Goal: Information Seeking & Learning: Learn about a topic

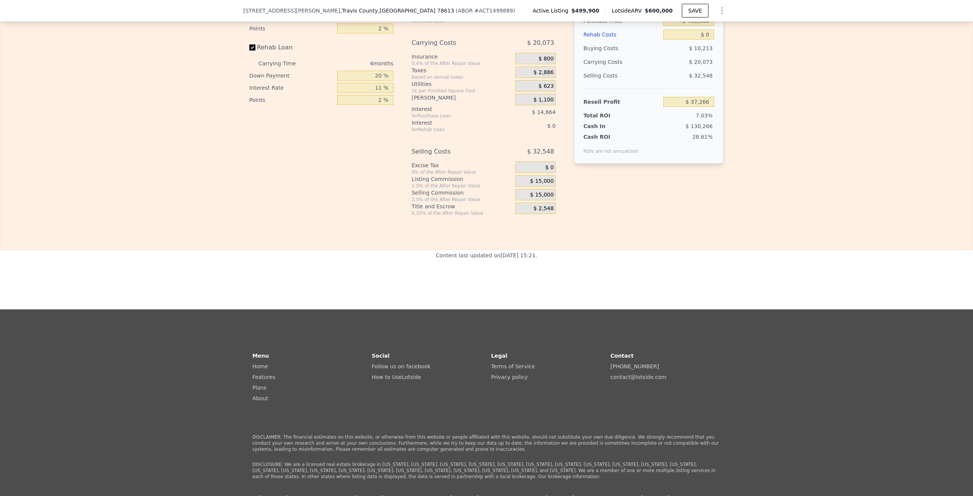
scroll to position [1251, 0]
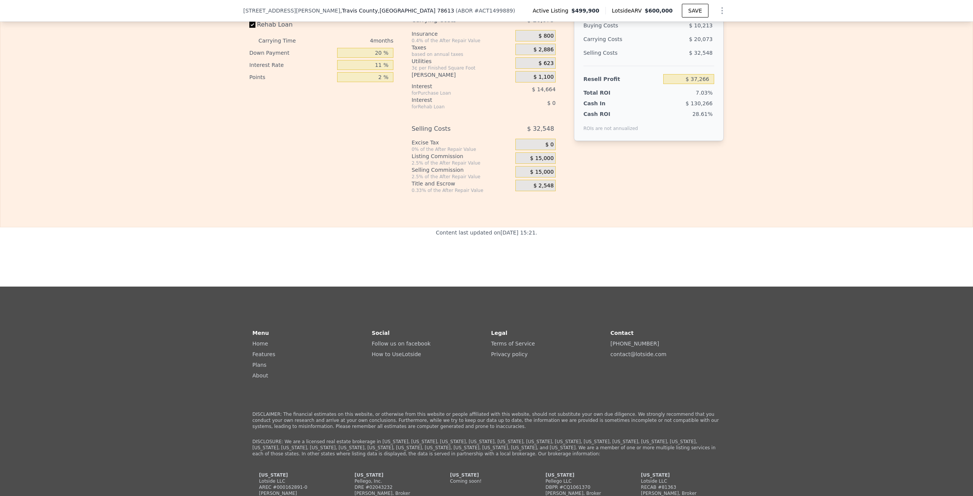
click at [714, 10] on button "Show Options" at bounding box center [721, 10] width 15 height 15
click at [723, 9] on icon "Show Options" at bounding box center [721, 10] width 9 height 9
click at [588, 13] on span "$499,900" at bounding box center [585, 11] width 28 height 8
click at [719, 10] on icon "Show Options" at bounding box center [721, 10] width 9 height 9
click at [792, 55] on div "Edit the assumptions in yellow boxes. Input profit to calculate an offer price.…" at bounding box center [486, 46] width 972 height 294
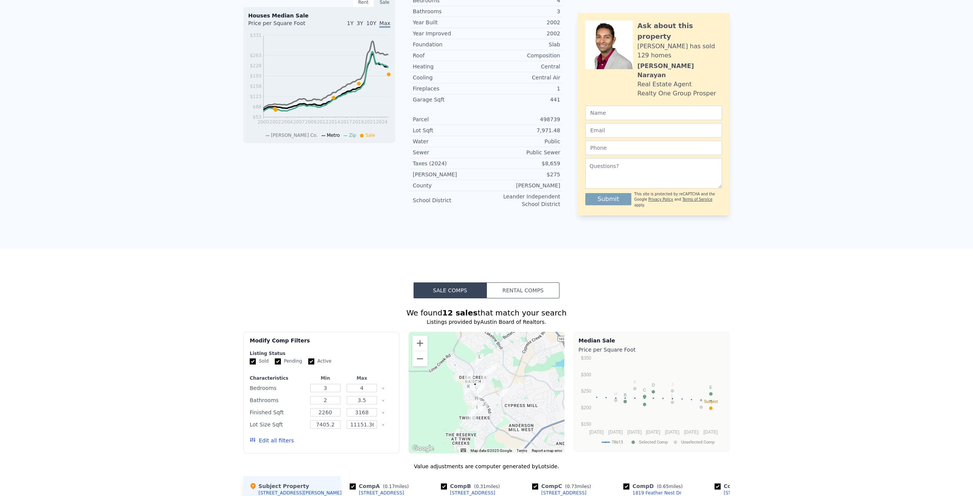
scroll to position [0, 0]
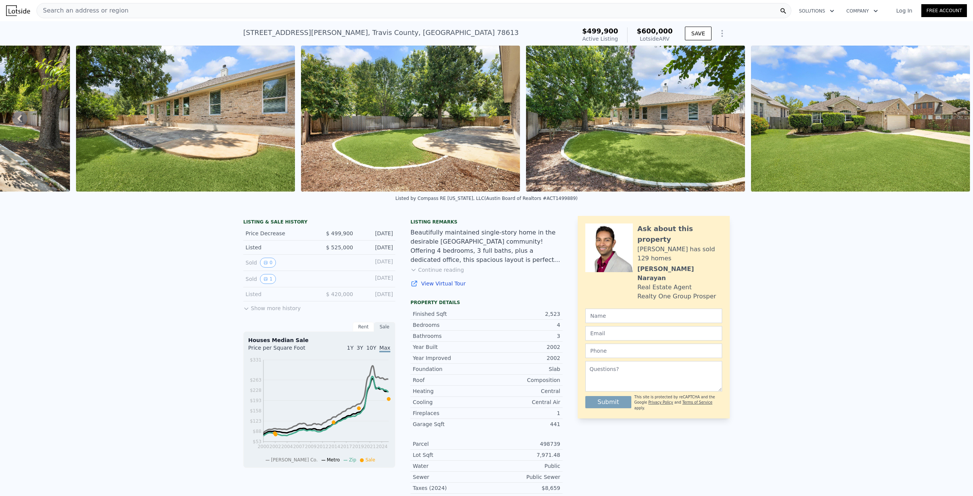
drag, startPoint x: 711, startPoint y: 209, endPoint x: 657, endPoint y: -33, distance: 248.6
click at [273, 312] on button "Show more history" at bounding box center [271, 306] width 57 height 11
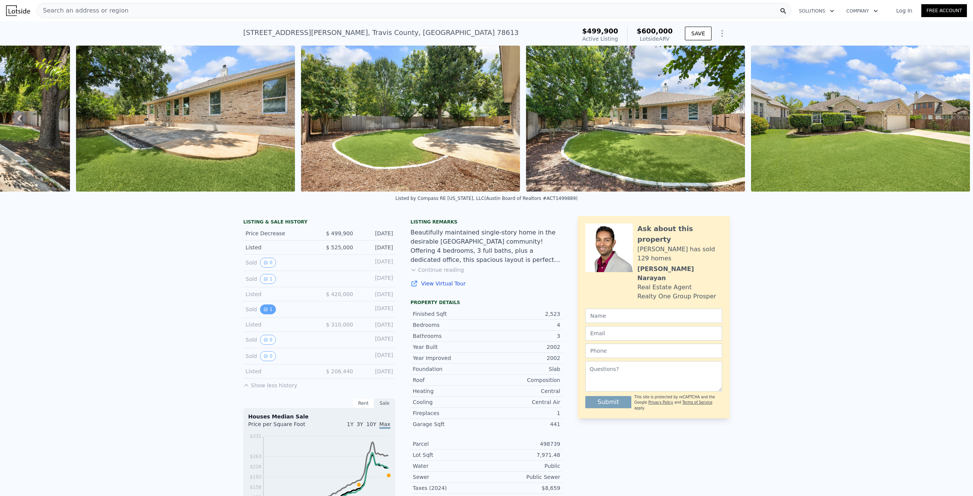
click at [264, 312] on icon "View historical data" at bounding box center [265, 309] width 5 height 5
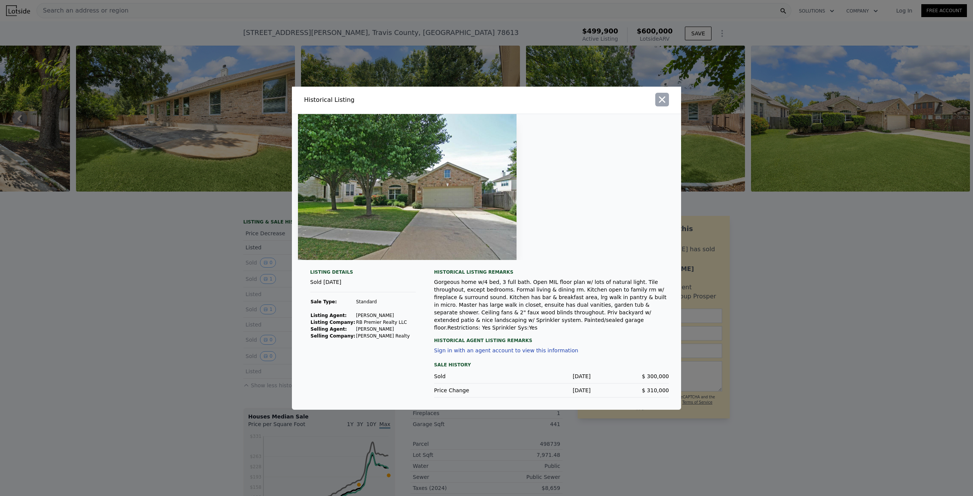
click at [660, 103] on icon "button" at bounding box center [662, 99] width 6 height 6
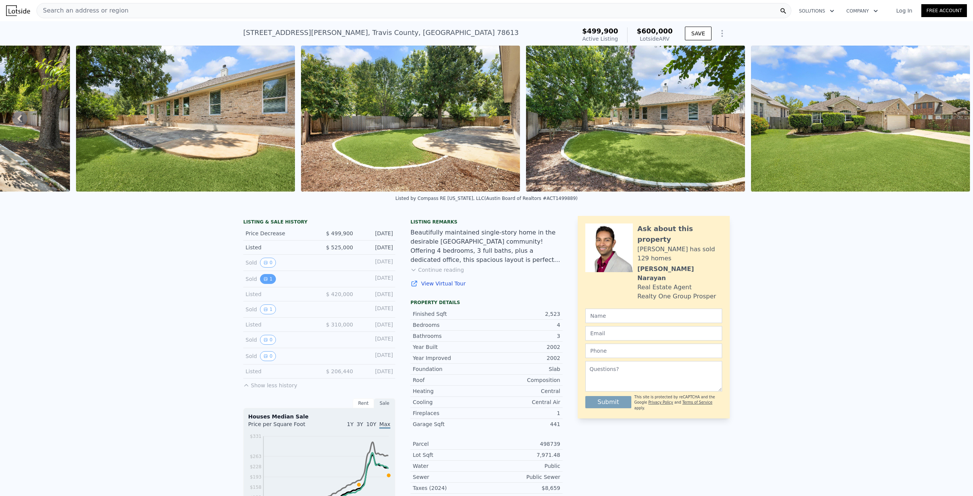
click at [264, 281] on button "1" at bounding box center [268, 279] width 16 height 10
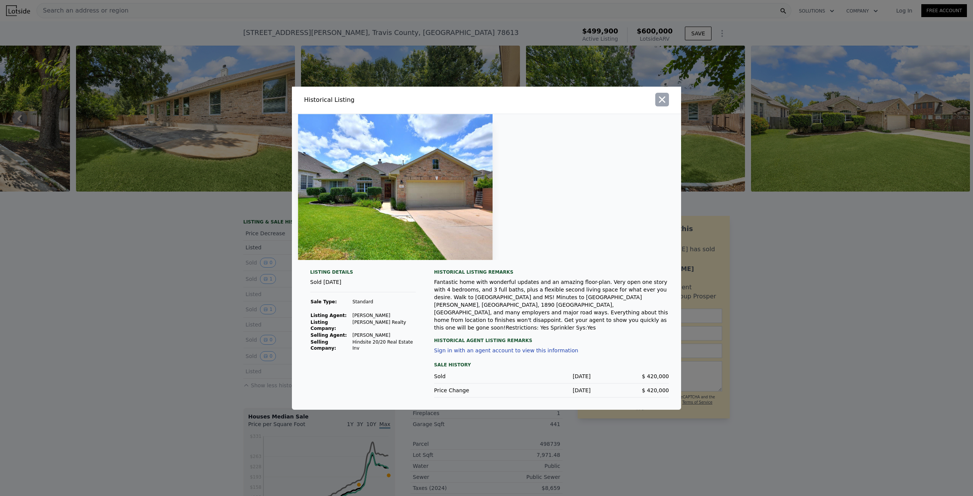
click at [662, 105] on icon "button" at bounding box center [662, 99] width 11 height 11
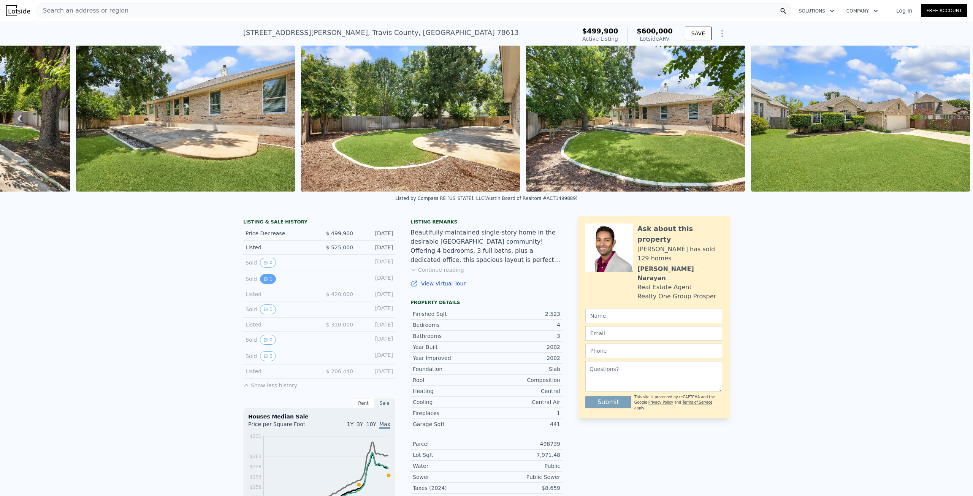
click at [268, 284] on button "1" at bounding box center [268, 279] width 16 height 10
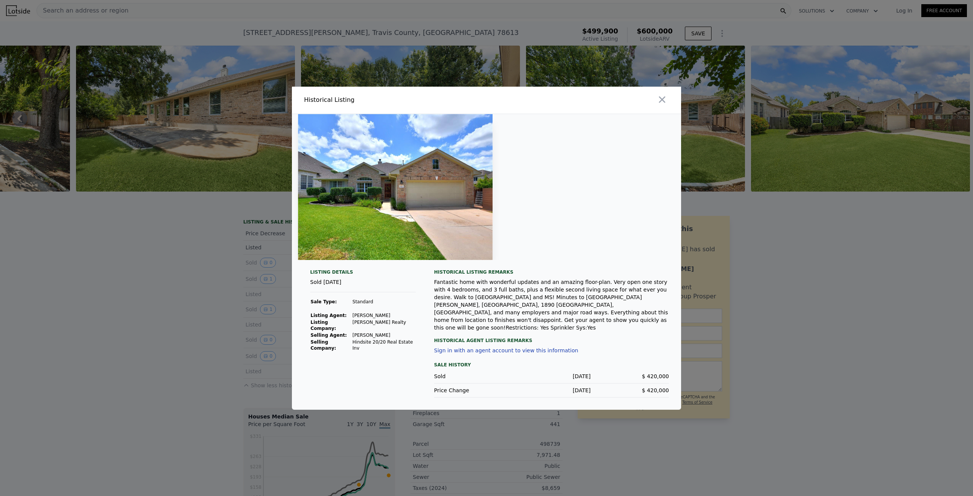
click at [391, 188] on img at bounding box center [395, 187] width 195 height 146
click at [390, 187] on img at bounding box center [395, 187] width 195 height 146
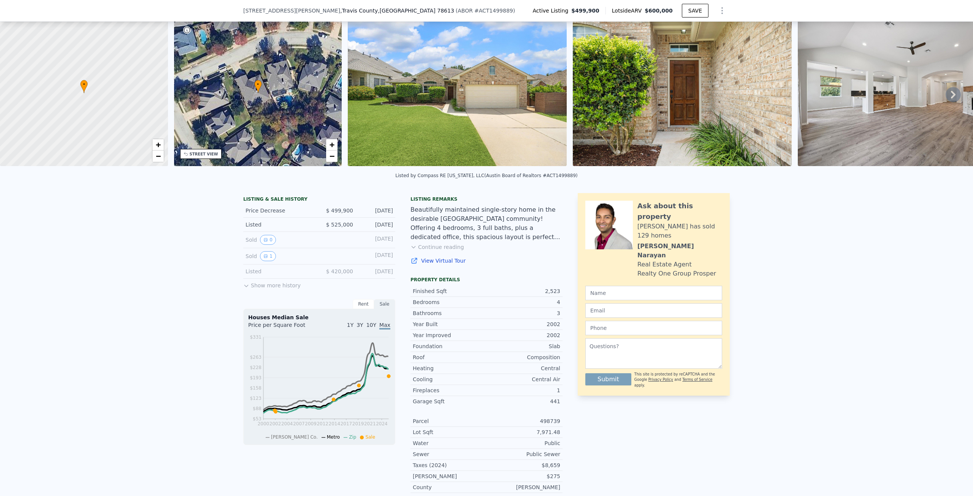
scroll to position [111, 0]
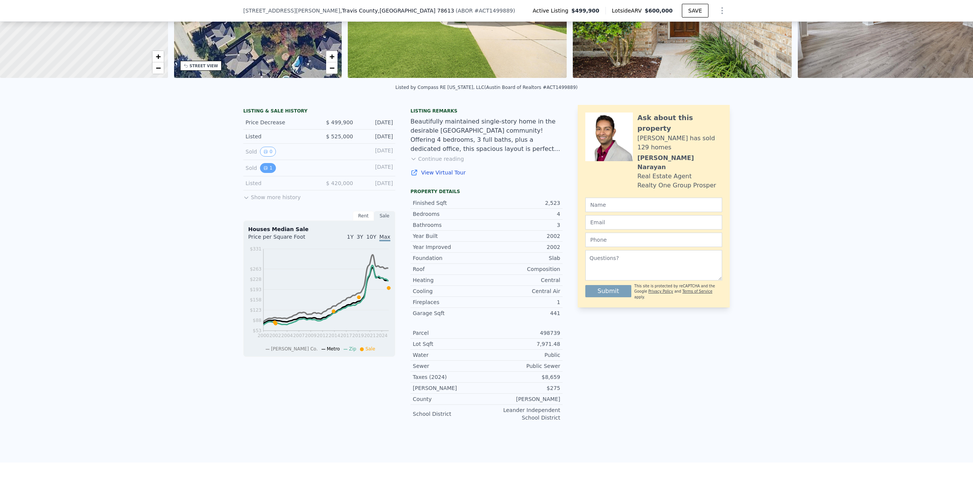
click at [260, 173] on button "1" at bounding box center [268, 168] width 16 height 10
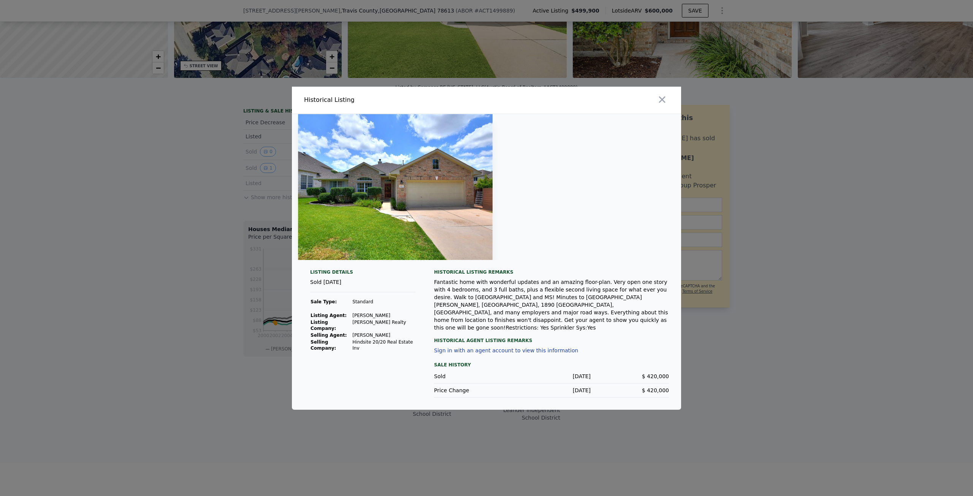
click at [489, 347] on button "Sign in with an agent account to view this information" at bounding box center [506, 350] width 144 height 6
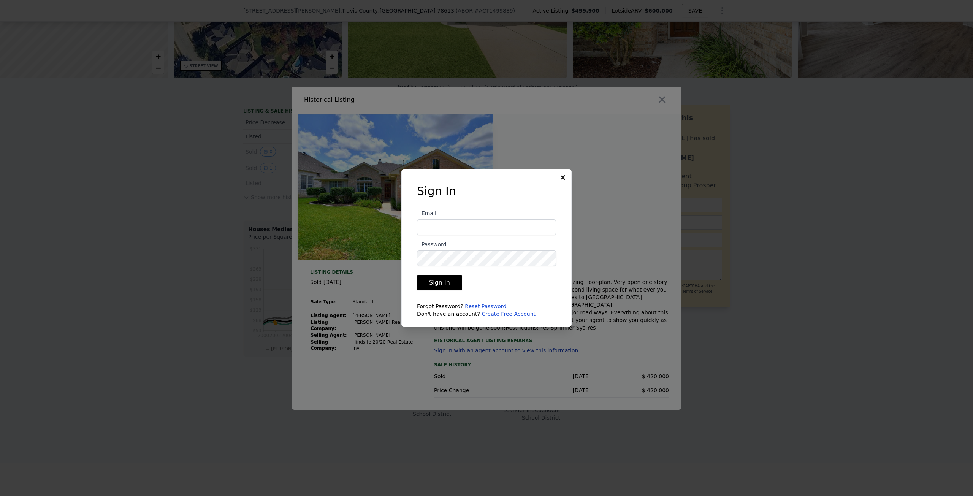
click at [564, 175] on icon at bounding box center [563, 178] width 8 height 8
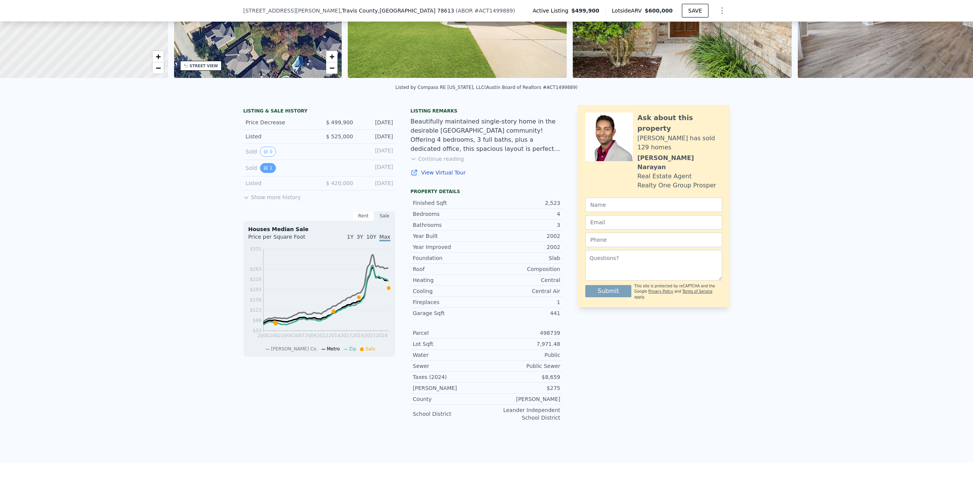
click at [264, 168] on button "1" at bounding box center [268, 168] width 16 height 10
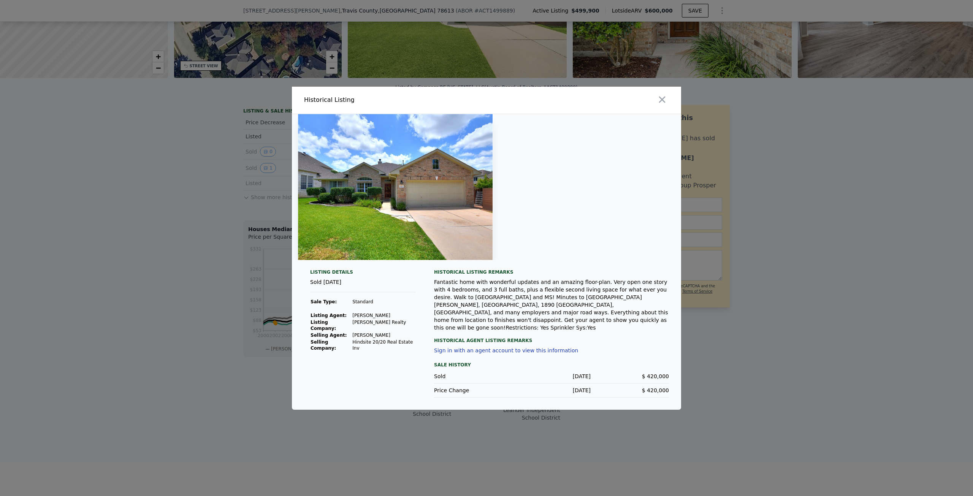
click at [525, 347] on button "Sign in with an agent account to view this information" at bounding box center [506, 350] width 144 height 6
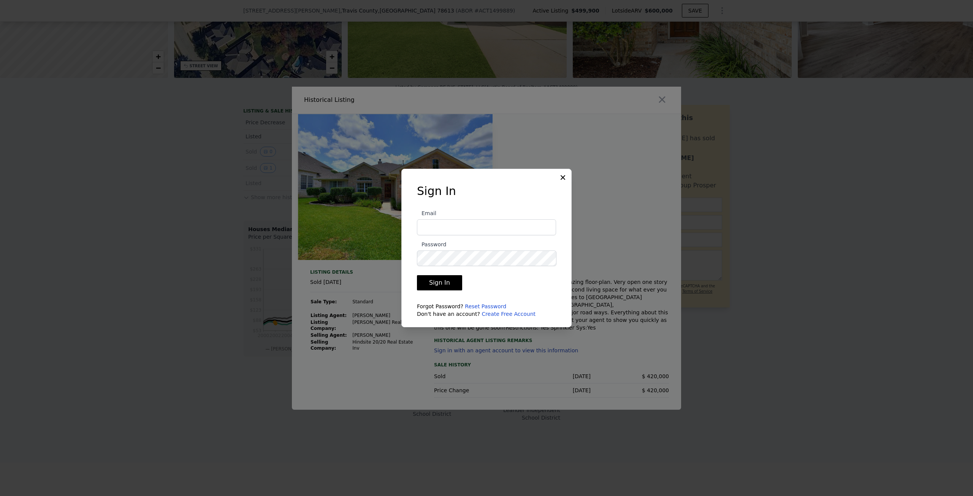
click at [508, 312] on link "Create Free Account" at bounding box center [508, 314] width 54 height 6
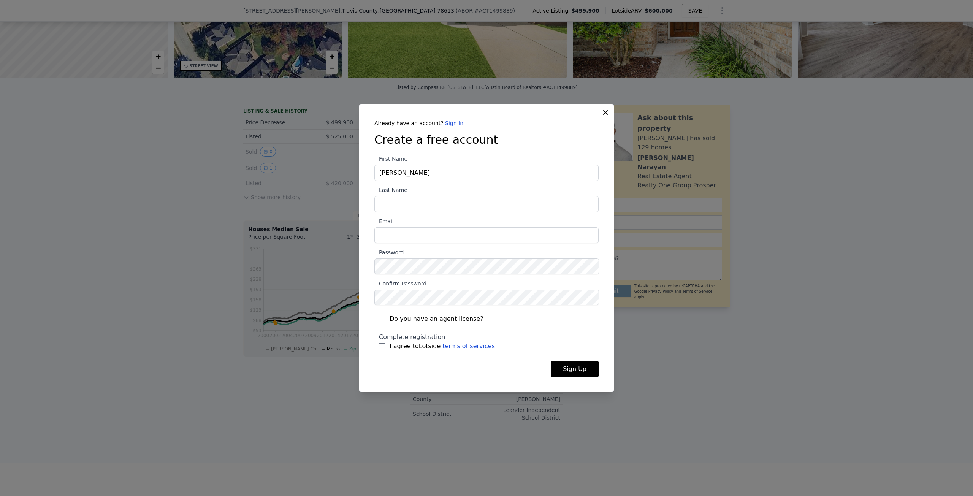
type input "dennis"
type input "helm"
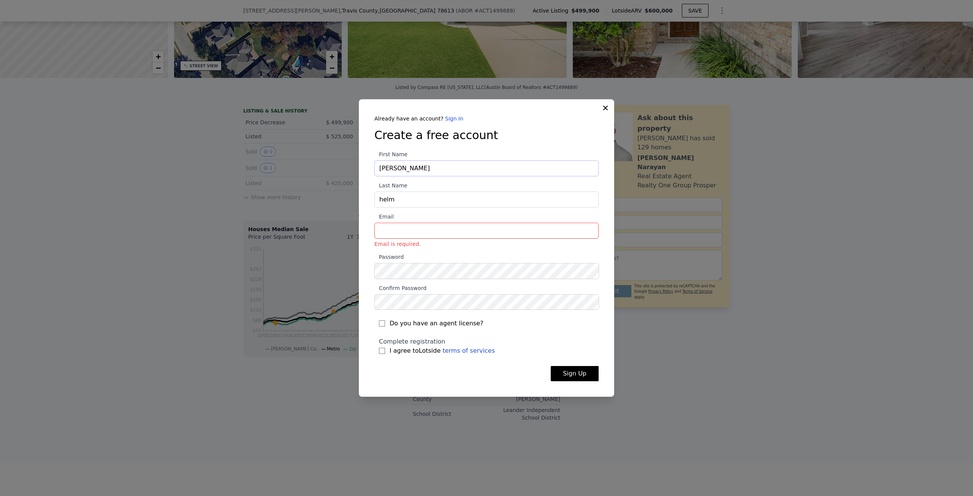
type input "carlos"
type input "chancho"
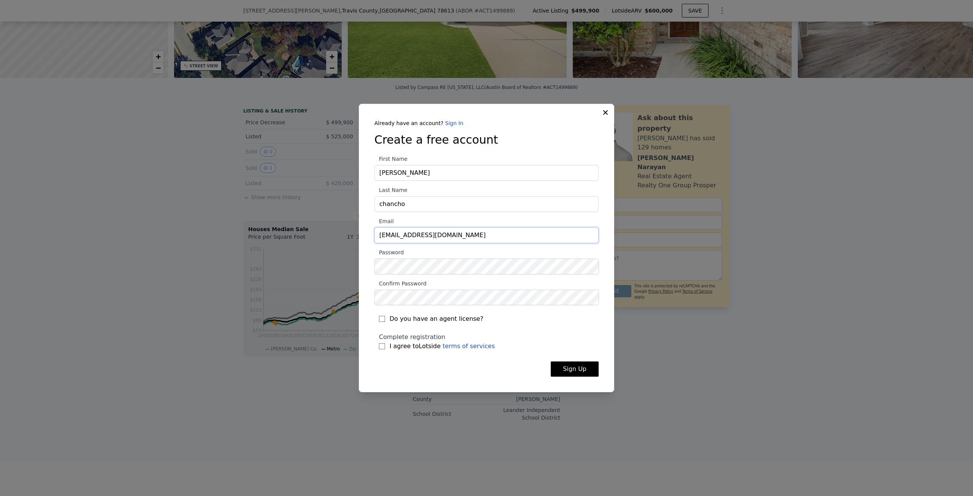
type input "dns.helm+test@gmail.com"
click at [448, 317] on span "Do you have an agent license?" at bounding box center [437, 318] width 94 height 9
click at [385, 317] on input "Do you have an agent license?" at bounding box center [382, 319] width 6 height 6
checkbox input "true"
click at [395, 345] on span "I agree to Lotside terms of services" at bounding box center [442, 346] width 105 height 9
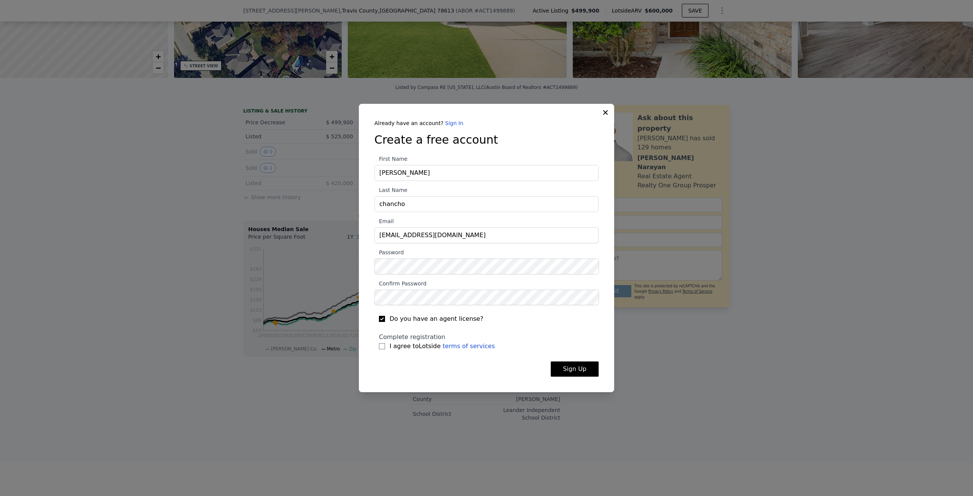
click at [385, 345] on input "I agree to Lotside terms of services" at bounding box center [382, 346] width 6 height 6
checkbox input "true"
click at [588, 370] on button "Sign Up" at bounding box center [575, 368] width 48 height 15
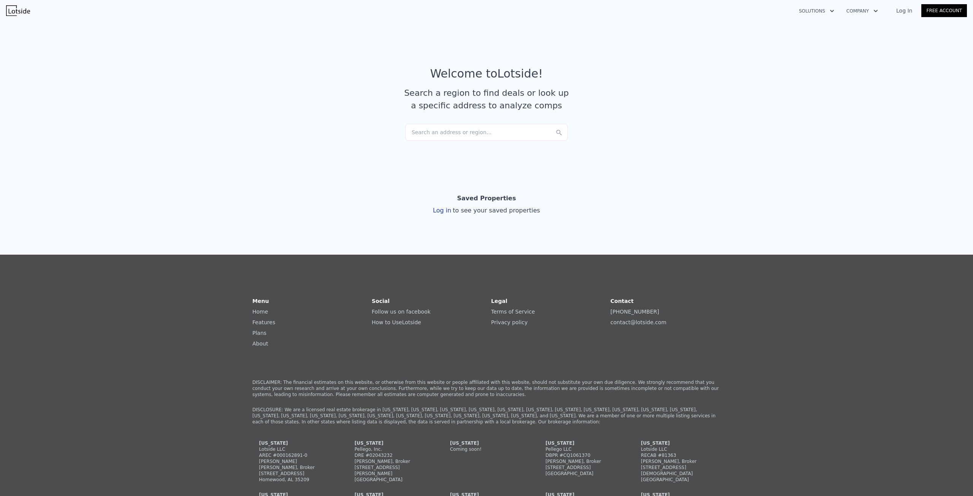
click at [434, 136] on div "Search an address or region..." at bounding box center [486, 132] width 163 height 17
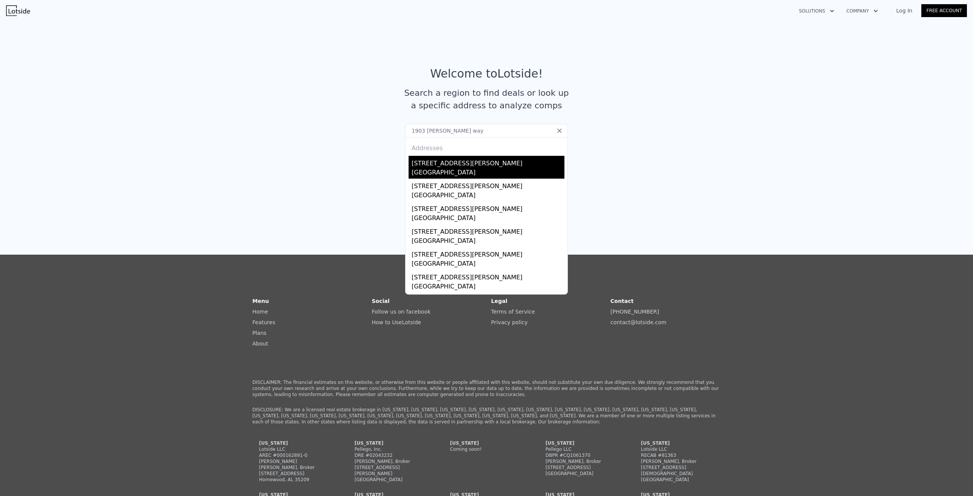
type input "1903 wickett way"
click at [445, 162] on div "[STREET_ADDRESS][PERSON_NAME]" at bounding box center [488, 162] width 153 height 12
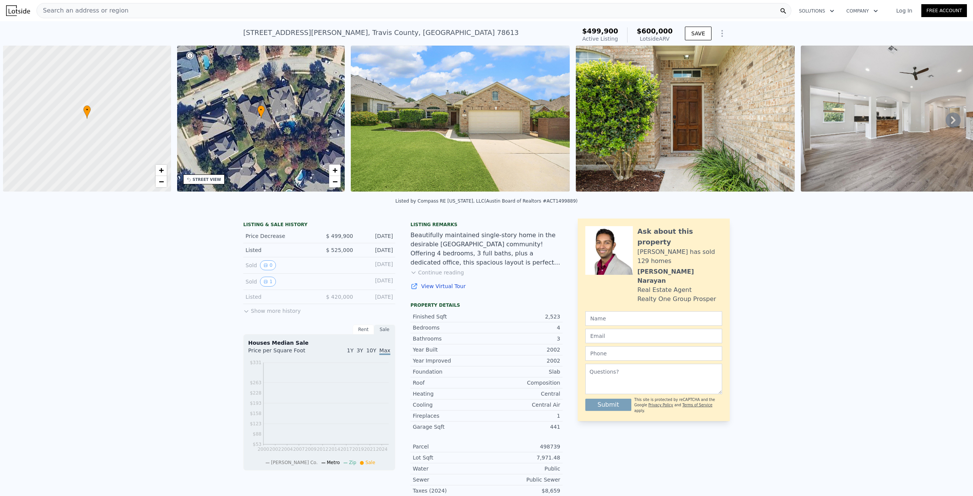
scroll to position [0, 3]
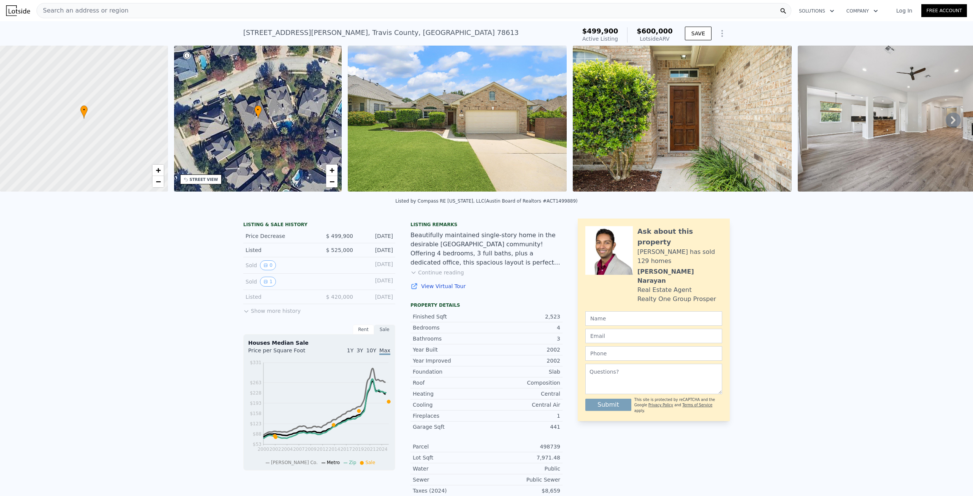
click at [902, 12] on link "Log In" at bounding box center [904, 11] width 34 height 8
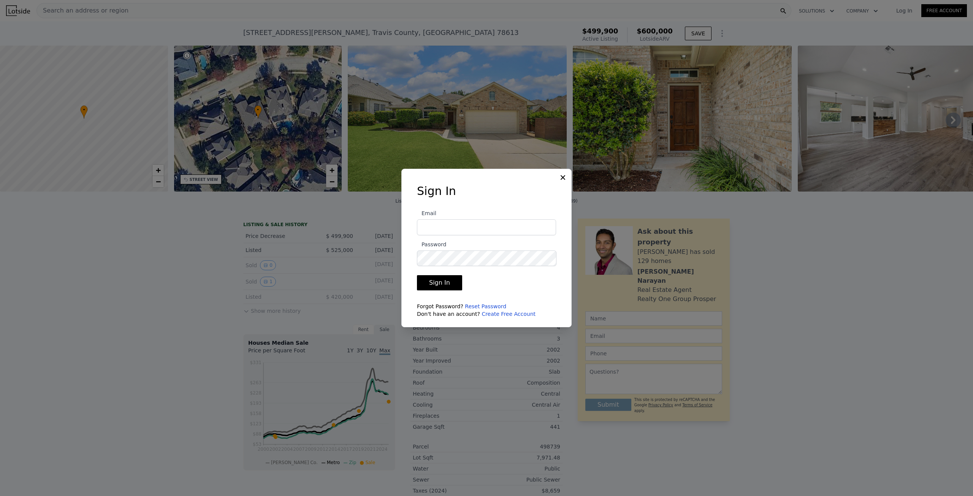
type input "dns.helm+test@gmail.com"
click at [437, 282] on button "Sign In" at bounding box center [439, 282] width 45 height 15
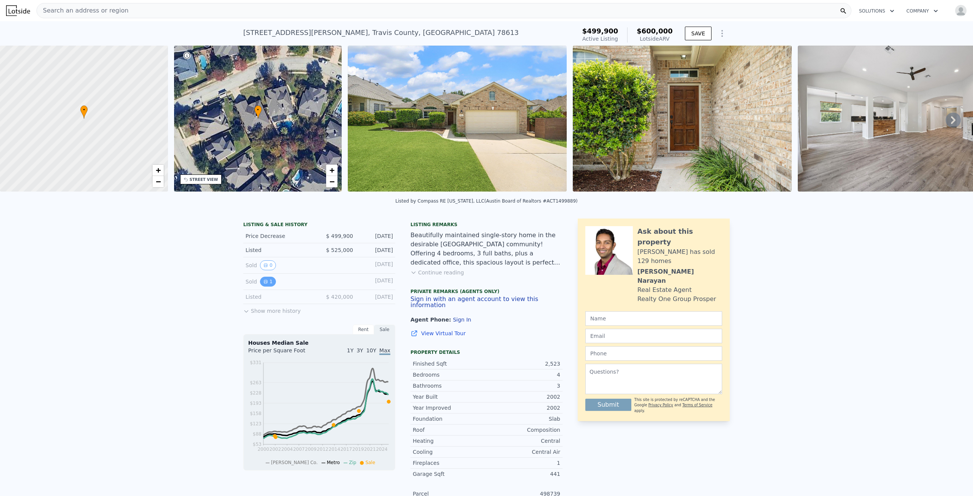
click at [263, 284] on icon "View historical data" at bounding box center [265, 281] width 5 height 5
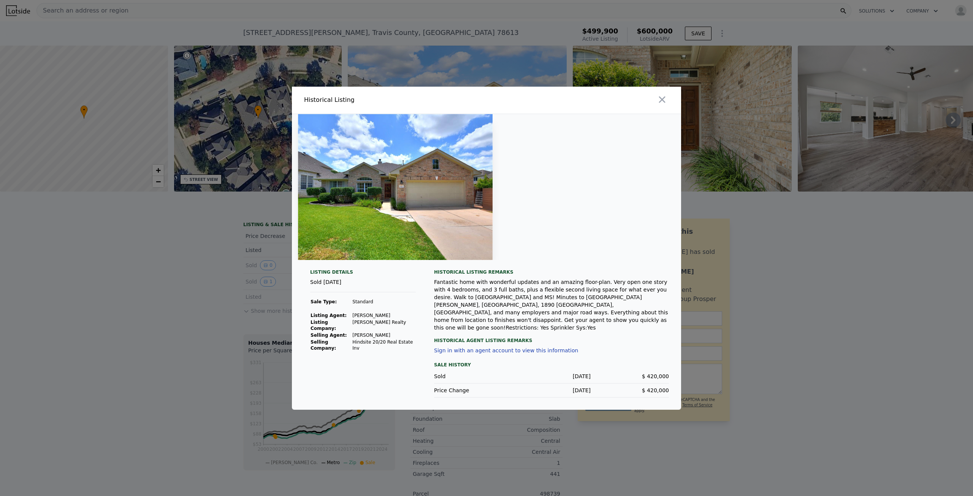
click at [516, 347] on button "Sign in with an agent account to view this information" at bounding box center [506, 350] width 144 height 6
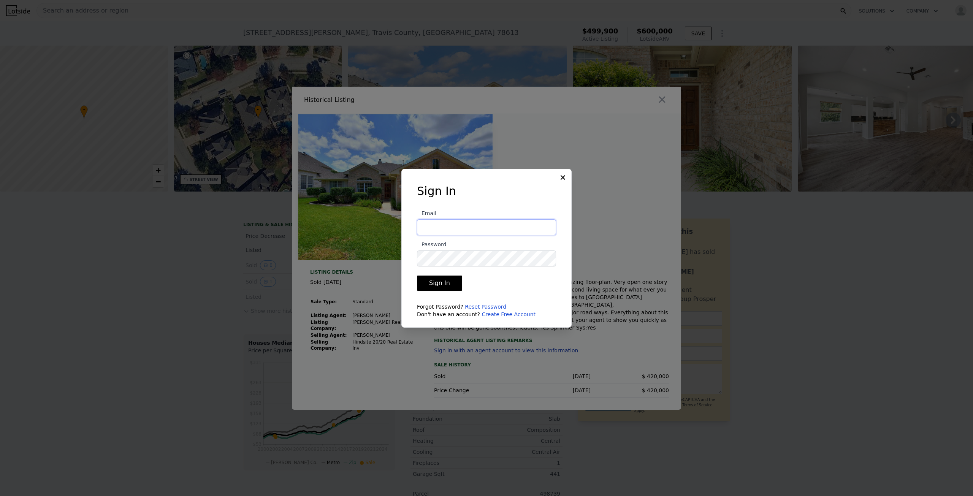
type input "dns.helm+test@gmail.com"
click at [439, 280] on button "Sign In" at bounding box center [439, 282] width 45 height 15
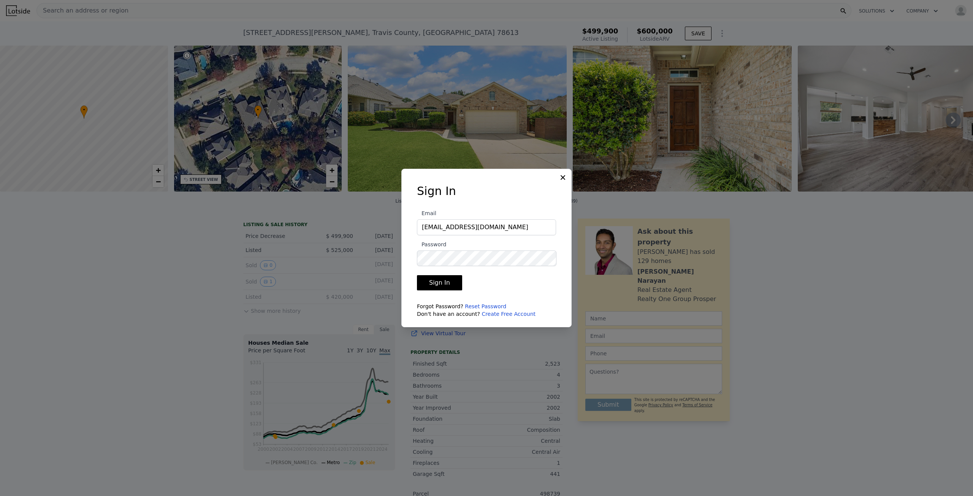
click at [443, 283] on button "Sign In" at bounding box center [439, 282] width 45 height 15
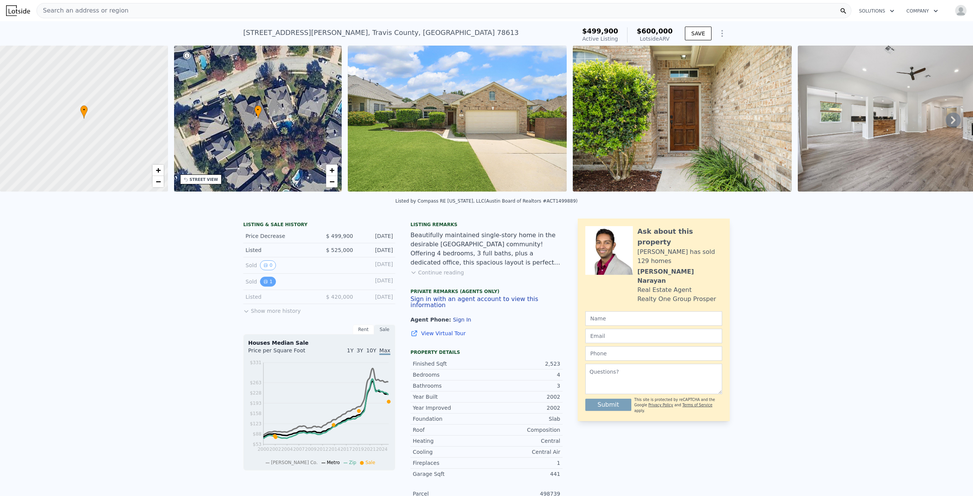
click at [263, 284] on icon "View historical data" at bounding box center [265, 281] width 5 height 5
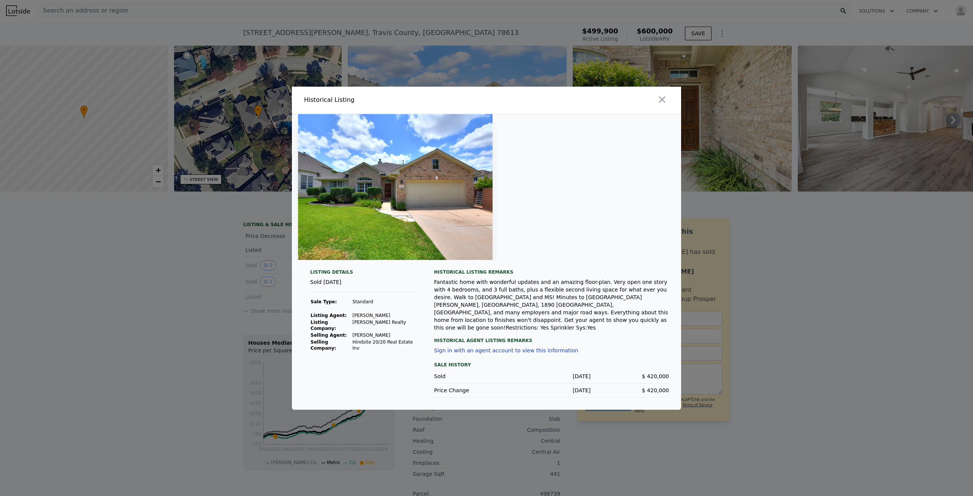
click at [464, 347] on button "Sign in with an agent account to view this information" at bounding box center [506, 350] width 144 height 6
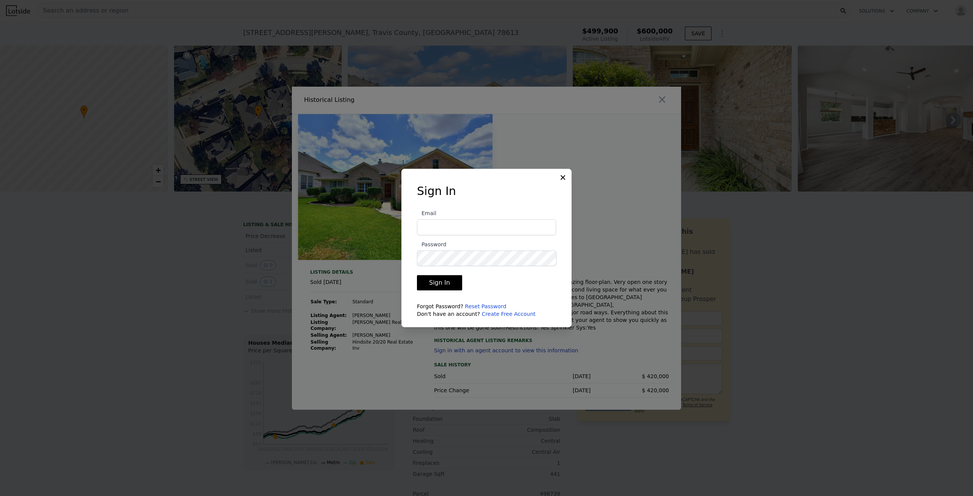
type input "dns.helm+test@gmail.com"
click at [439, 283] on button "Sign In" at bounding box center [439, 282] width 45 height 15
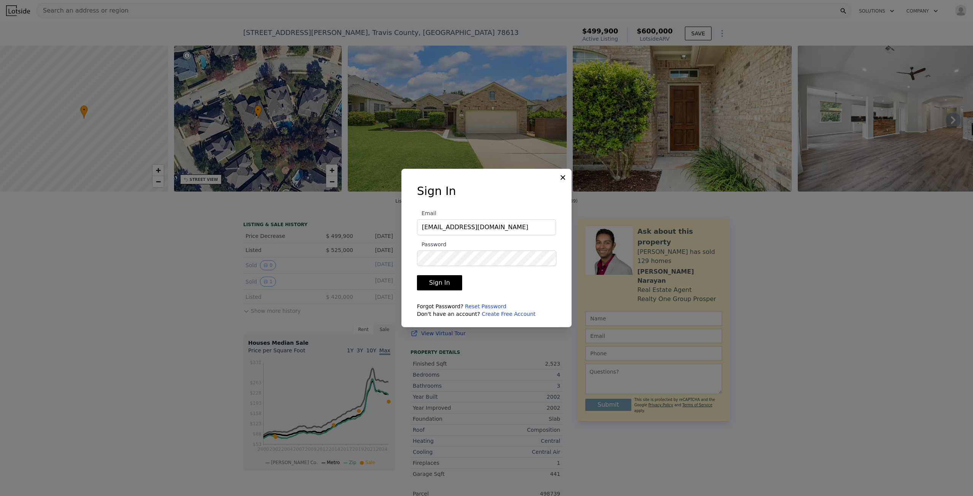
click at [442, 282] on button "Sign In" at bounding box center [439, 282] width 45 height 15
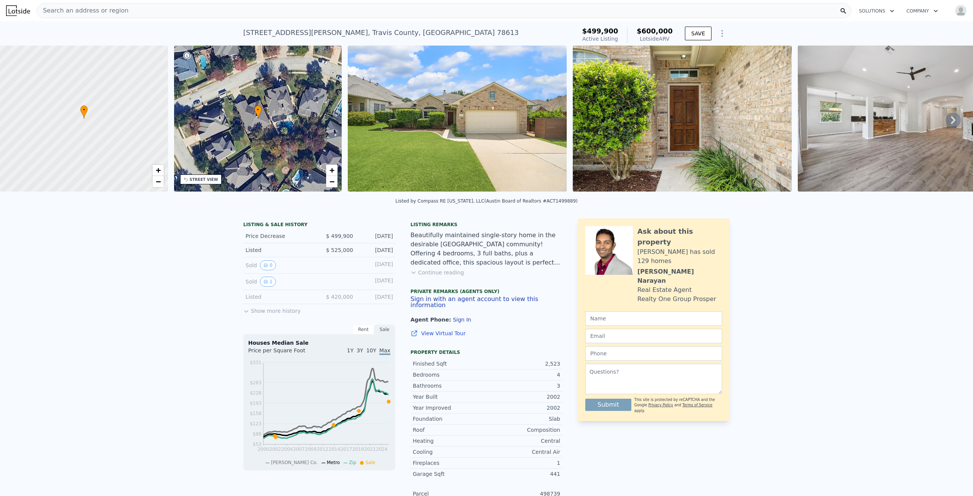
click at [888, 250] on div "LISTING & SALE HISTORY Price Decrease $ 499,900 Sep 11, 2025 Listed $ 525,000 A…" at bounding box center [486, 417] width 973 height 411
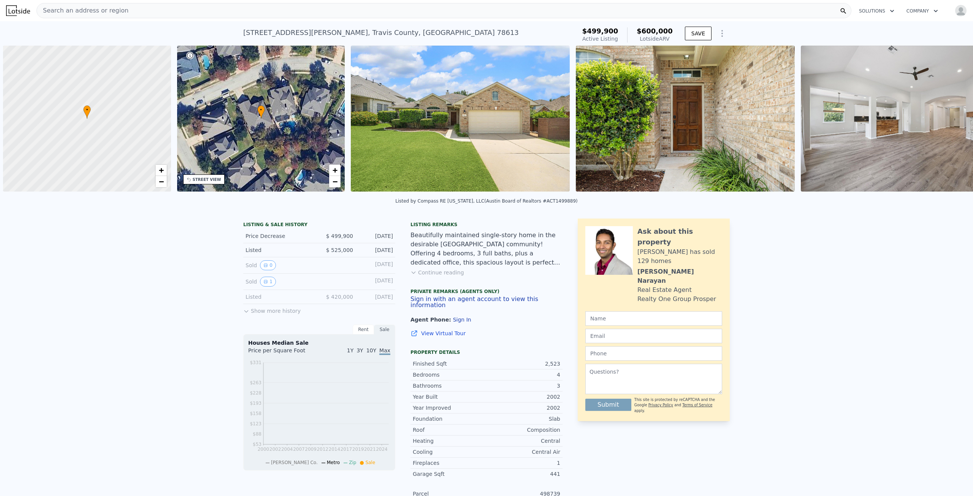
scroll to position [0, 3]
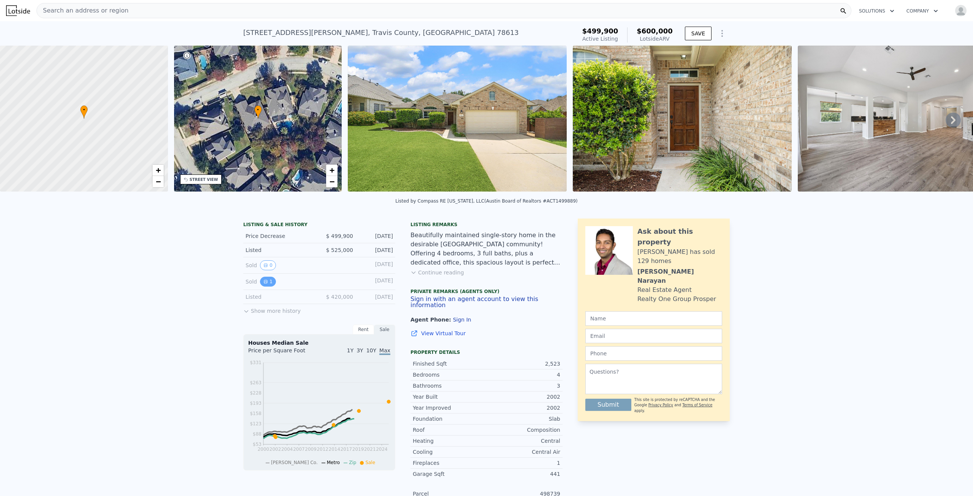
click at [264, 283] on icon "View historical data" at bounding box center [265, 281] width 3 height 3
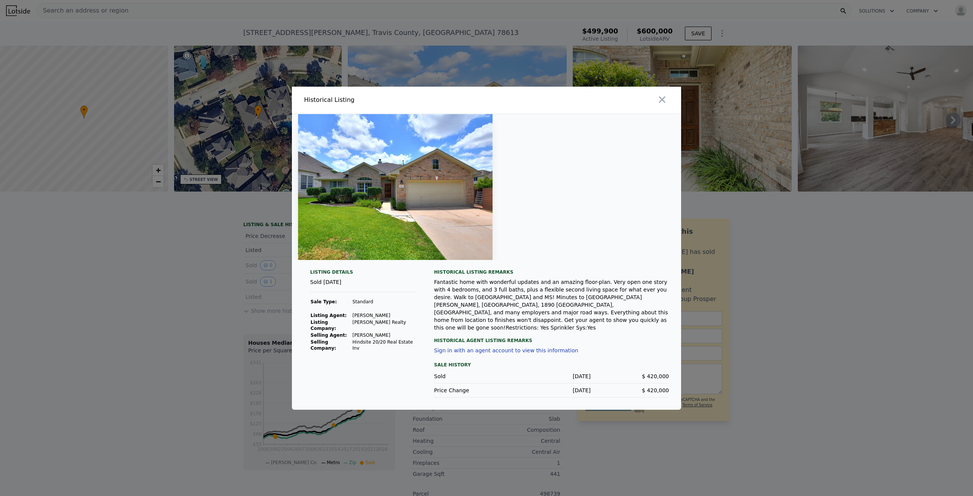
click at [466, 347] on button "Sign in with an agent account to view this information" at bounding box center [506, 350] width 144 height 6
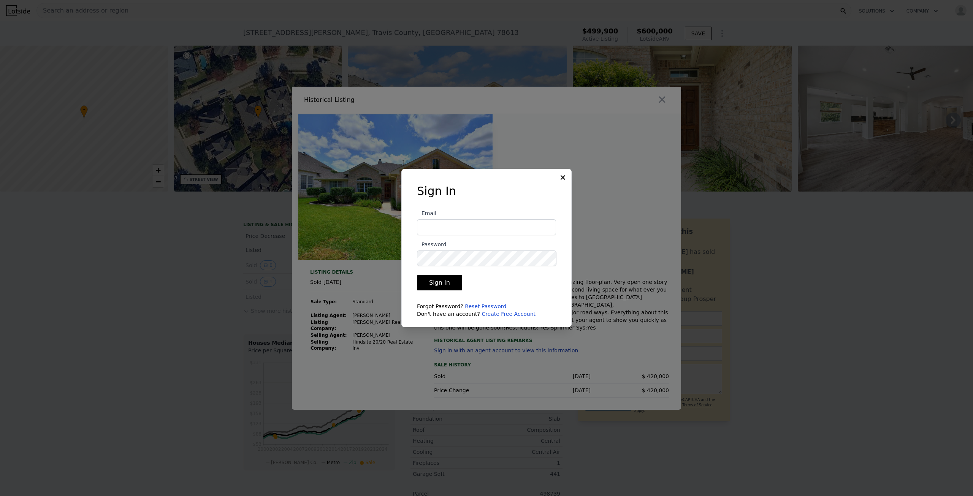
type input "dns.helm+test@gmail.com"
drag, startPoint x: 563, startPoint y: 176, endPoint x: 549, endPoint y: 206, distance: 33.0
click at [563, 176] on icon at bounding box center [563, 178] width 8 height 8
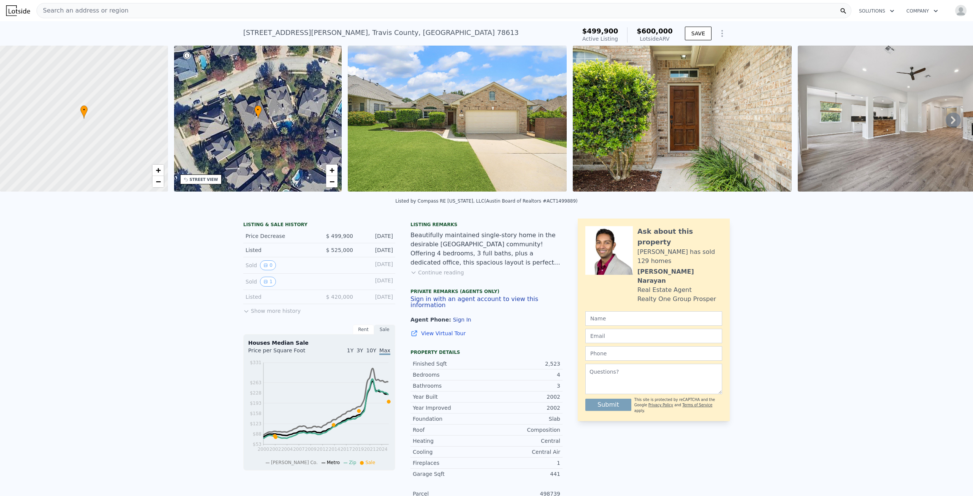
click at [387, 167] on img at bounding box center [457, 119] width 219 height 146
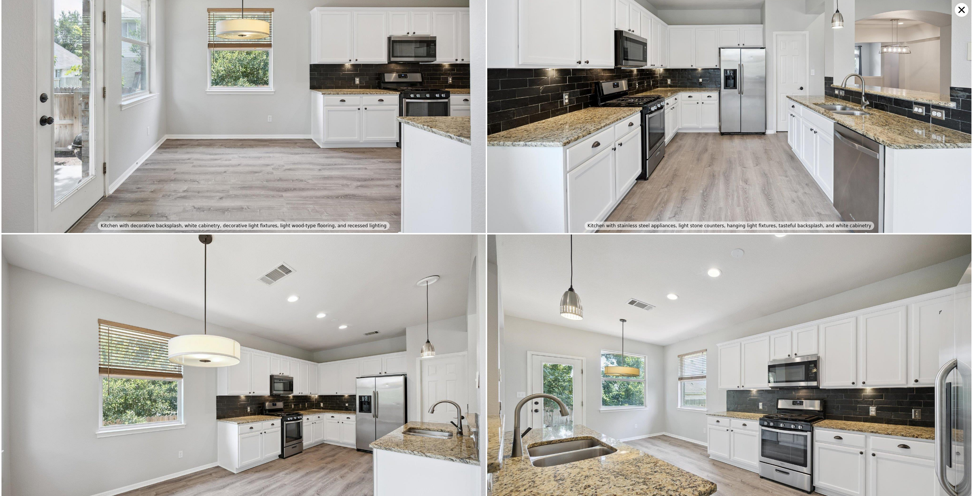
scroll to position [0, 0]
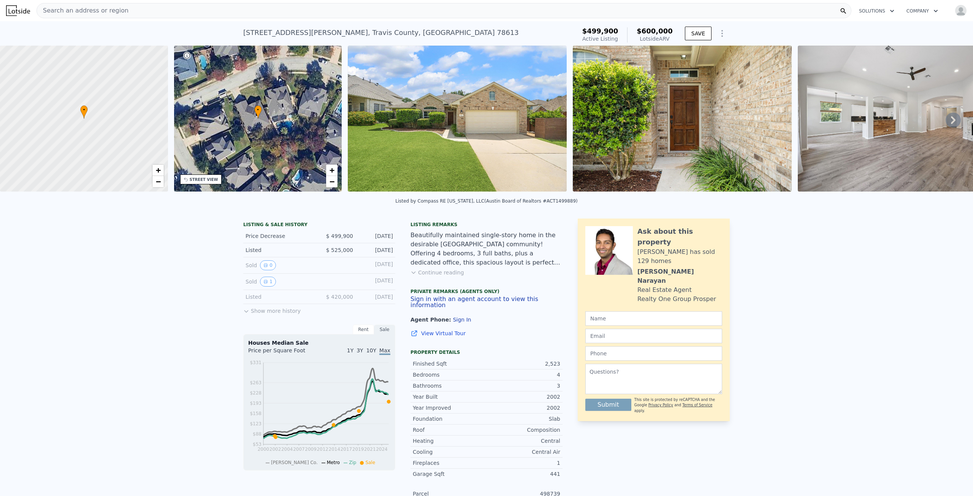
click at [248, 315] on button "Show more history" at bounding box center [271, 309] width 57 height 11
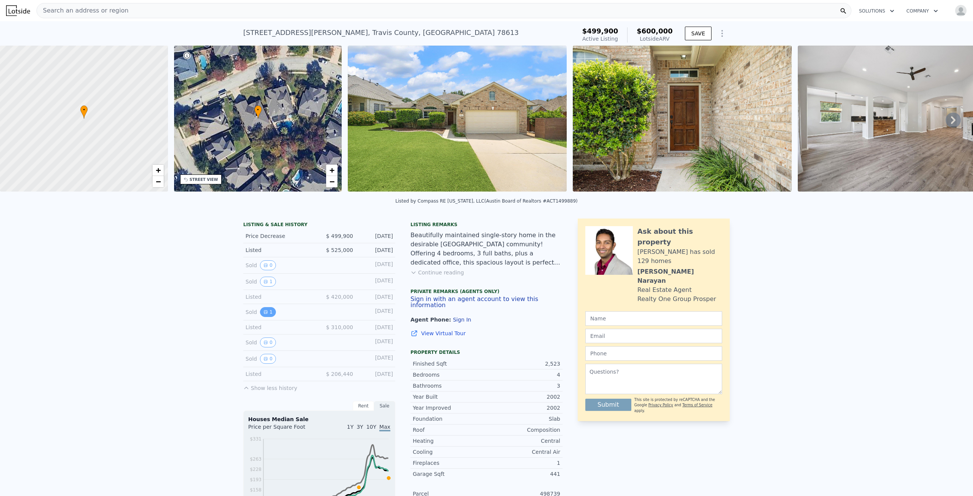
click at [264, 312] on button "1" at bounding box center [268, 312] width 16 height 10
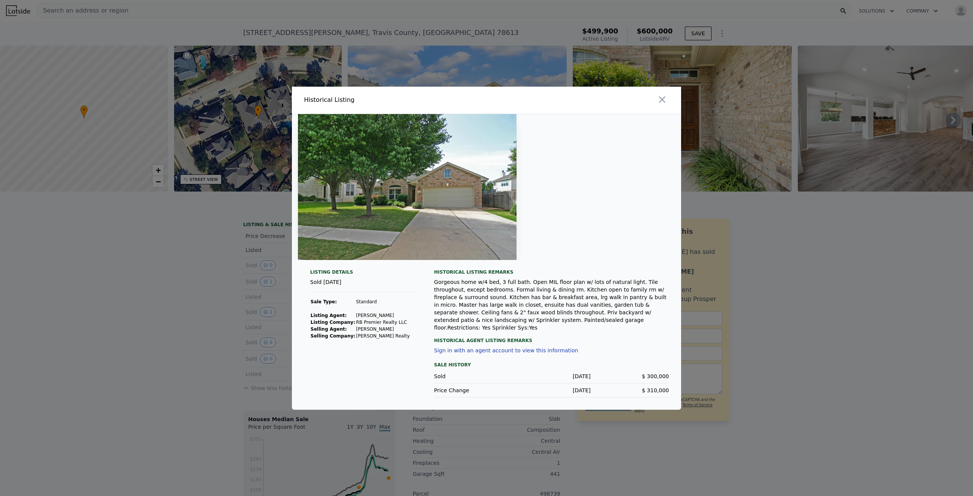
click at [481, 347] on button "Sign in with an agent account to view this information" at bounding box center [506, 350] width 144 height 6
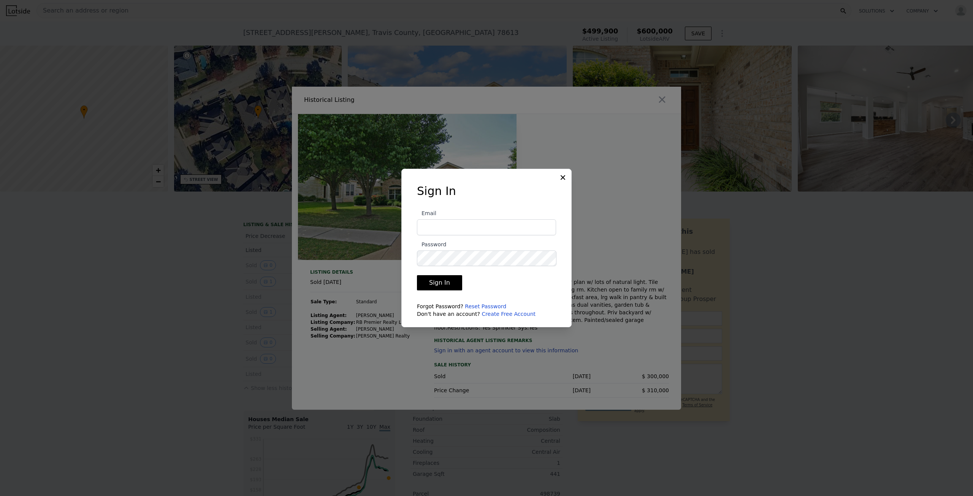
type input "dns.helm+test@gmail.com"
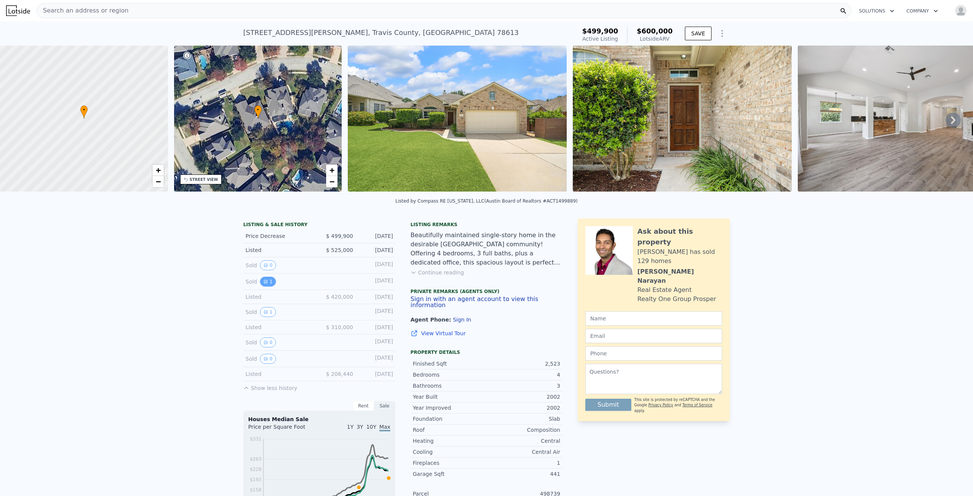
click at [263, 284] on icon "View historical data" at bounding box center [265, 281] width 5 height 5
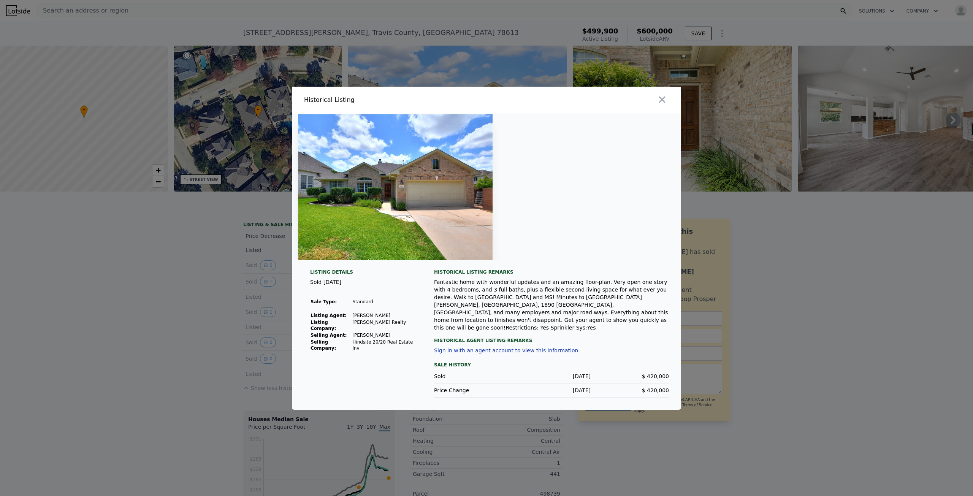
click at [334, 243] on img at bounding box center [395, 187] width 195 height 146
click at [335, 243] on img at bounding box center [395, 187] width 195 height 146
click at [665, 105] on icon "button" at bounding box center [662, 99] width 11 height 11
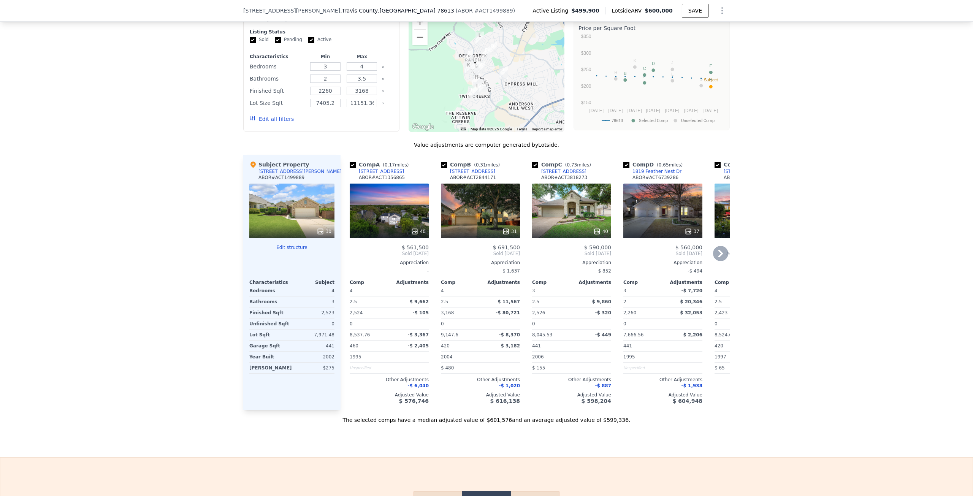
scroll to position [719, 0]
